Goal: Navigation & Orientation: Find specific page/section

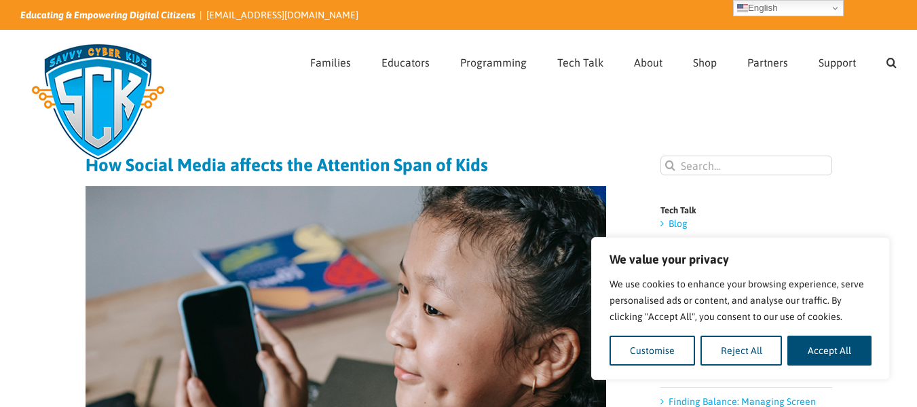
click at [851, 357] on button "Accept All" at bounding box center [829, 350] width 84 height 30
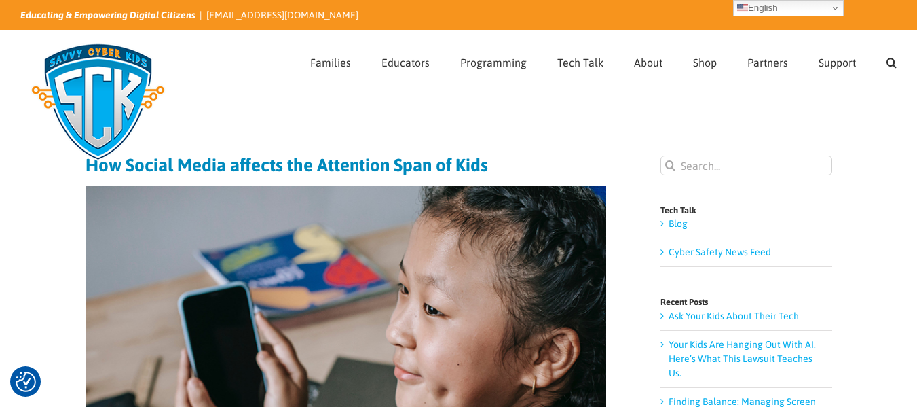
checkbox input "true"
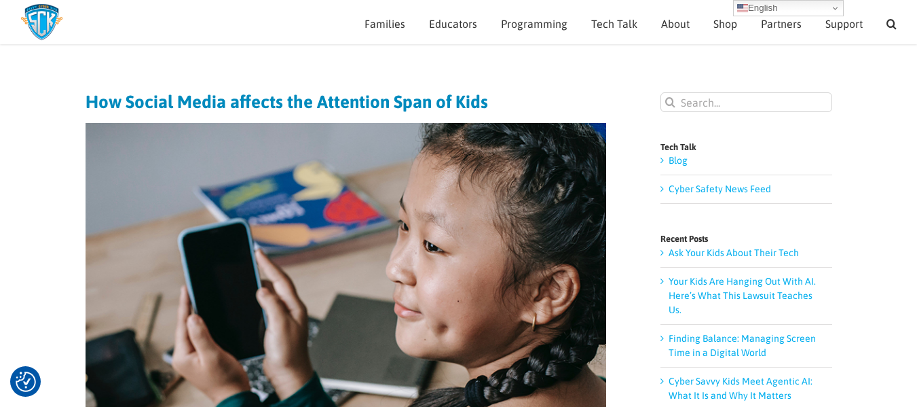
scroll to position [45, 0]
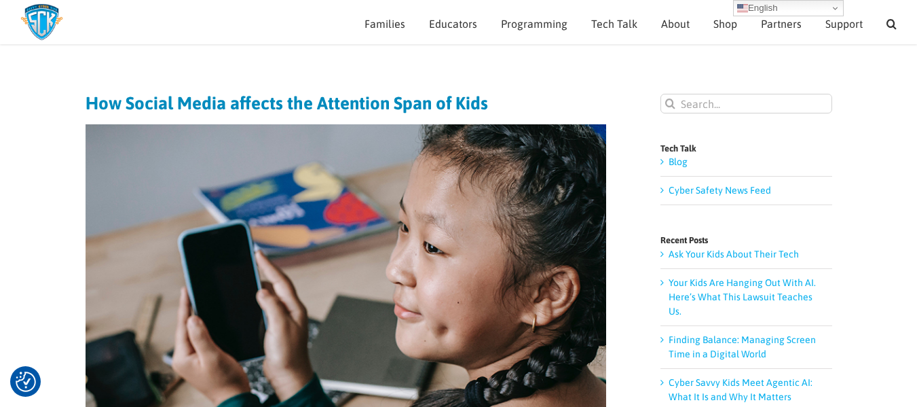
click at [669, 160] on link "Blog" at bounding box center [678, 161] width 19 height 11
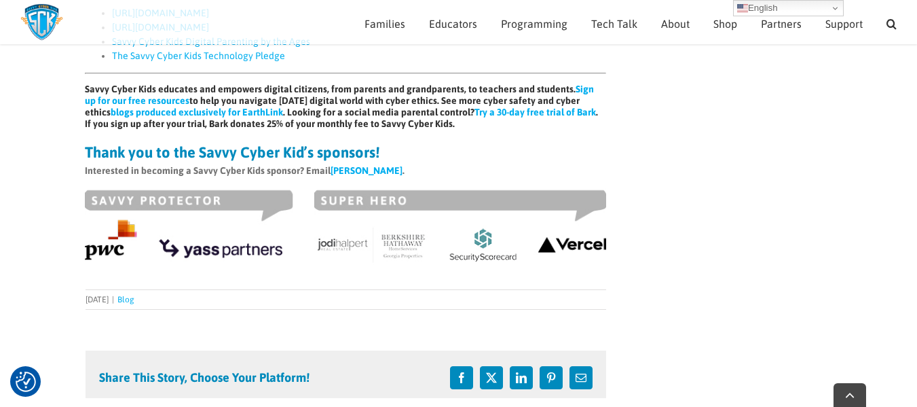
scroll to position [1051, 0]
